Goal: Task Accomplishment & Management: Manage account settings

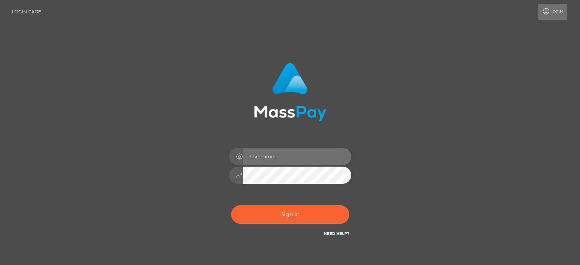
click at [285, 162] on input "text" at bounding box center [297, 156] width 108 height 17
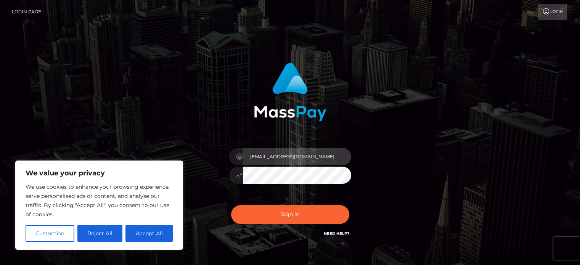
type input "[EMAIL_ADDRESS][DOMAIN_NAME]"
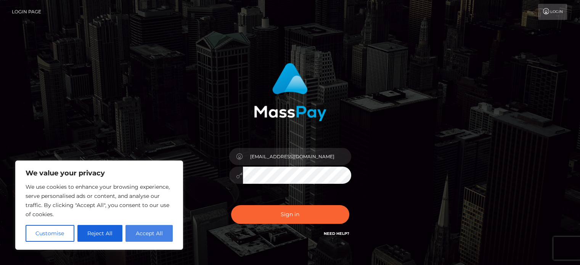
click at [158, 234] on button "Accept All" at bounding box center [148, 233] width 47 height 17
checkbox input "true"
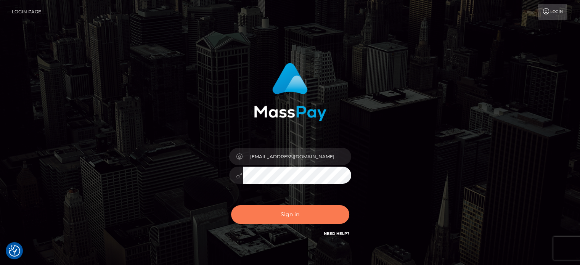
click at [304, 214] on button "Sign in" at bounding box center [290, 214] width 118 height 19
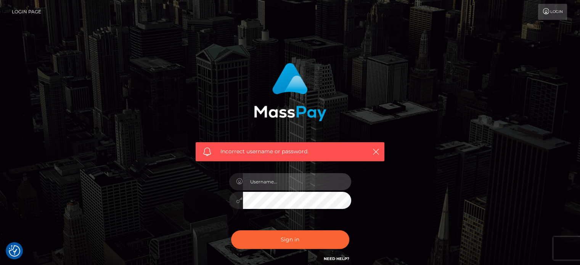
click at [312, 180] on input "text" at bounding box center [297, 181] width 108 height 17
